Goal: Find specific page/section: Find specific page/section

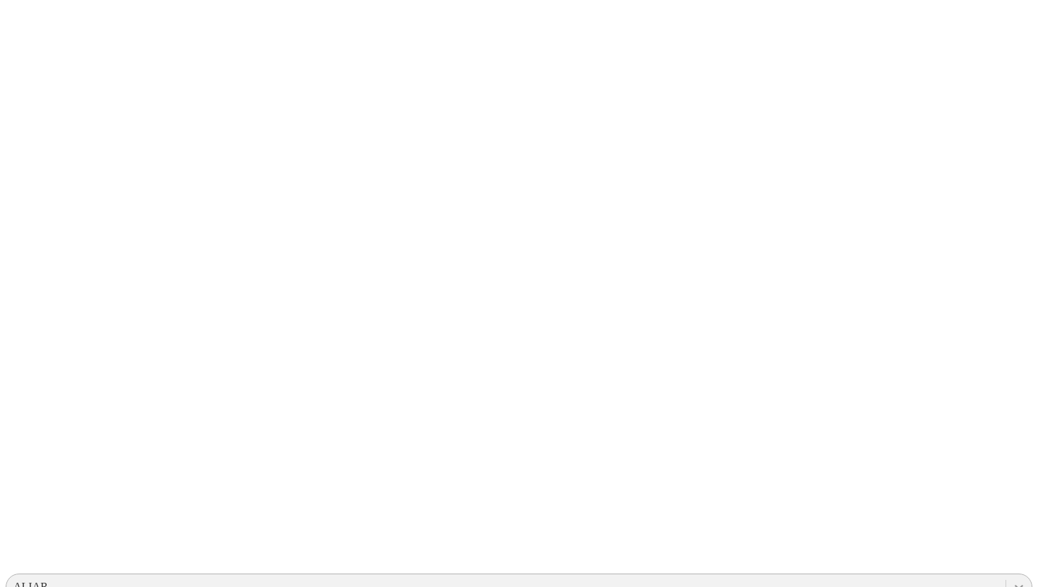
click at [1012, 580] on icon at bounding box center [1019, 587] width 14 height 14
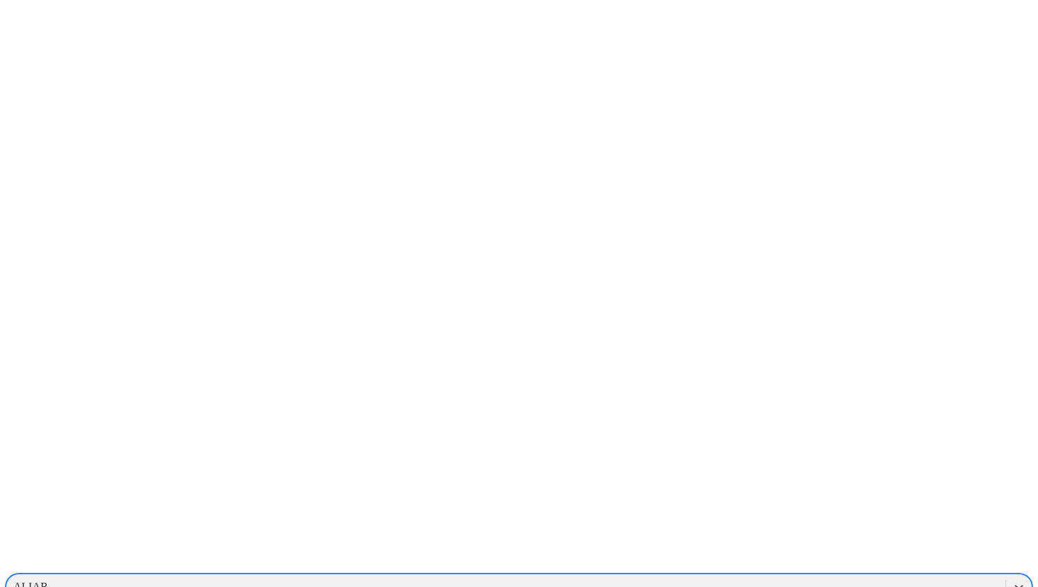
scroll to position [1097, 0]
click at [1012, 580] on icon at bounding box center [1019, 587] width 14 height 14
click at [830, 575] on div "PROVIMI-[PERSON_NAME]" at bounding box center [519, 587] width 1027 height 24
